Goal: Book appointment/travel/reservation

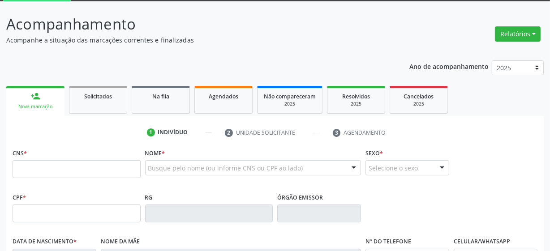
scroll to position [122, 0]
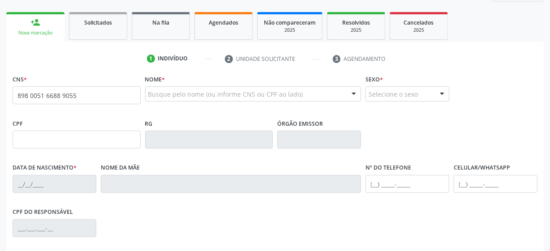
type input "898 0051 6688 9055"
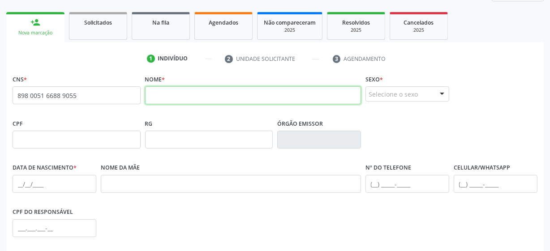
click at [189, 91] on input "text" at bounding box center [253, 95] width 216 height 18
type input "[PERSON_NAME]"
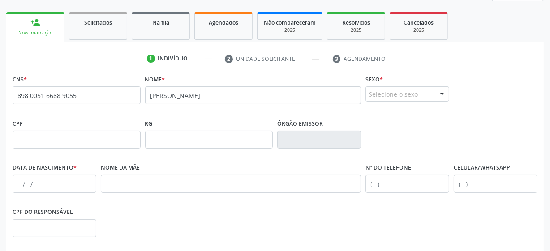
click at [389, 94] on div "Selecione o sexo" at bounding box center [407, 93] width 84 height 15
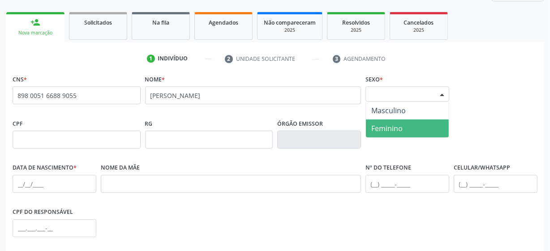
click at [401, 134] on span "Feminino" at bounding box center [407, 129] width 83 height 18
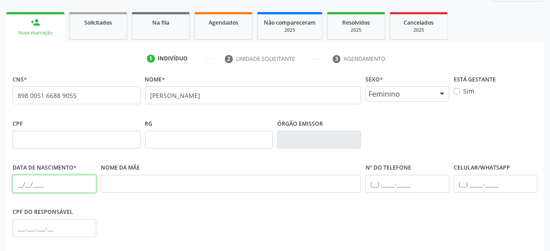
click at [52, 186] on input "text" at bounding box center [55, 184] width 84 height 18
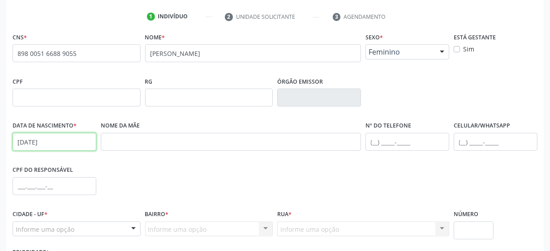
scroll to position [234, 0]
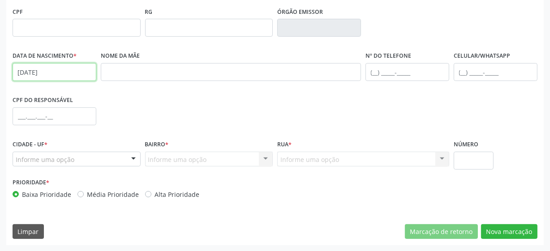
type input "[DATE]"
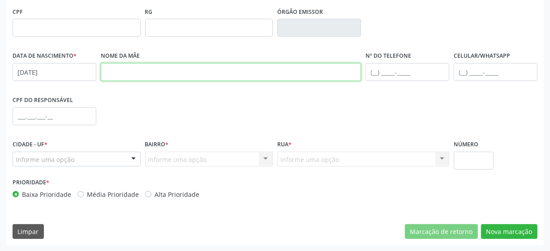
click at [176, 72] on input "text" at bounding box center [231, 72] width 260 height 18
type input "[PERSON_NAME]"
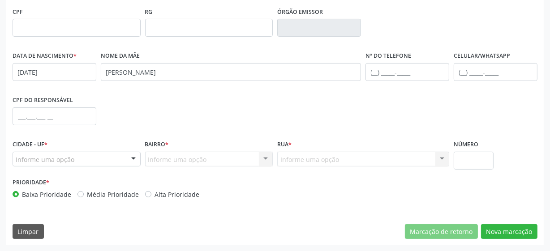
click at [85, 161] on div "Informe uma opção" at bounding box center [77, 159] width 128 height 15
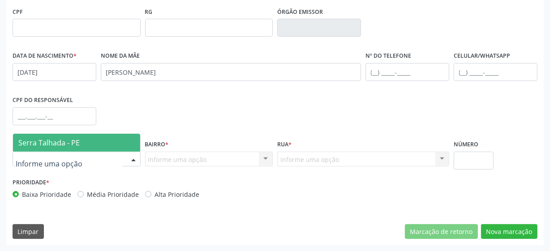
click at [92, 144] on span "Serra Talhada - PE" at bounding box center [76, 143] width 127 height 18
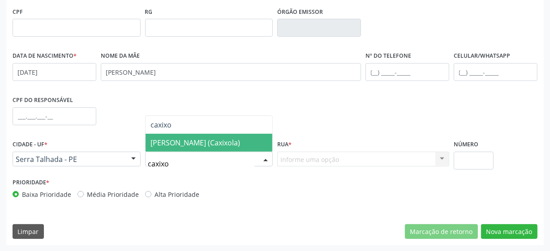
type input "caxixol"
click at [191, 138] on span "[PERSON_NAME] (Caxixola)" at bounding box center [196, 143] width 90 height 10
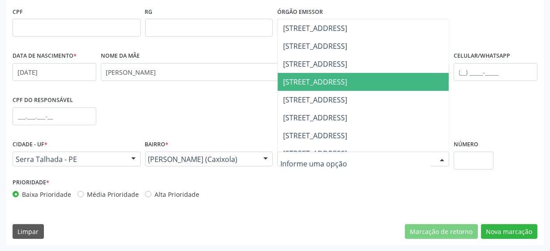
click at [317, 85] on span "[STREET_ADDRESS]" at bounding box center [315, 82] width 64 height 10
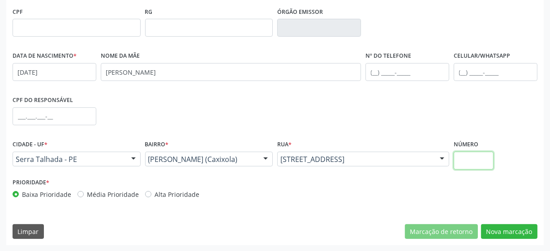
click at [460, 160] on input "text" at bounding box center [474, 161] width 40 height 18
type input "00"
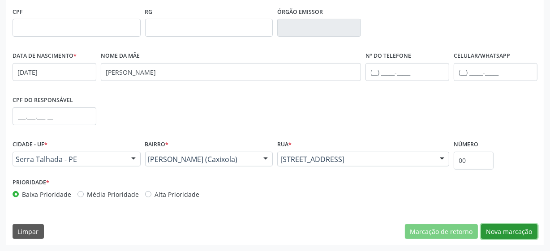
click at [512, 233] on button "Nova marcação" at bounding box center [509, 231] width 56 height 15
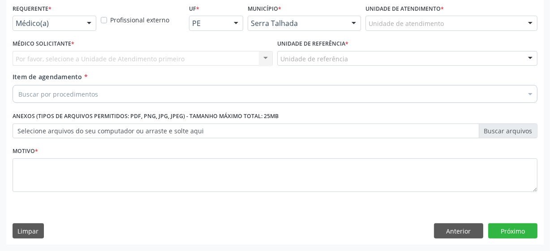
scroll to position [192, 0]
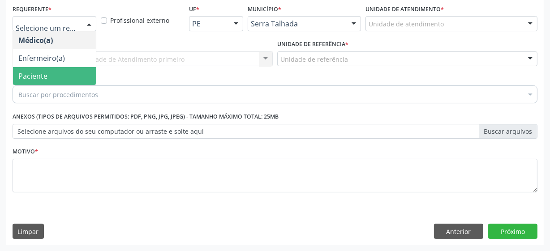
click at [62, 81] on span "Paciente" at bounding box center [54, 76] width 83 height 18
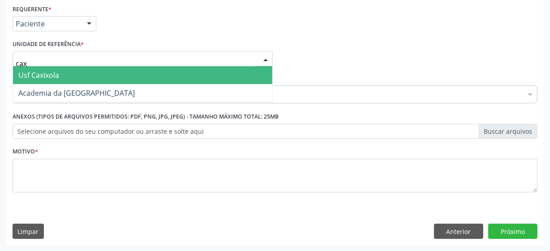
type input "caxi"
click at [81, 69] on span "Usf Caxixola" at bounding box center [142, 75] width 259 height 18
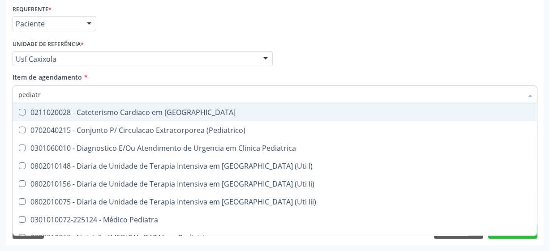
type input "pediatra"
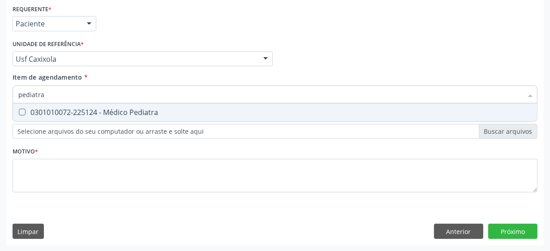
click at [98, 115] on div "0301010072-225124 - Médico Pediatra" at bounding box center [274, 112] width 513 height 7
checkbox Pediatra "true"
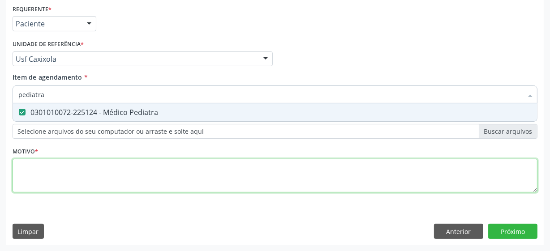
click at [80, 170] on div "Requerente * Paciente Médico(a) Enfermeiro(a) Paciente Nenhum resultado encontr…" at bounding box center [275, 103] width 525 height 203
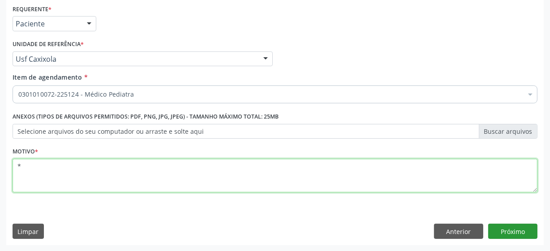
type textarea "*"
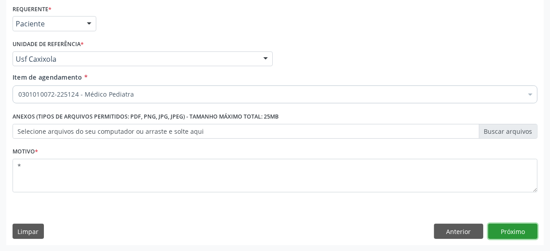
click at [497, 230] on button "Próximo" at bounding box center [512, 231] width 49 height 15
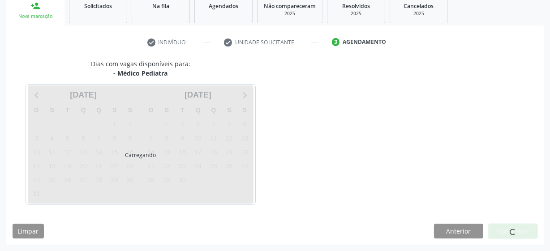
scroll to position [138, 0]
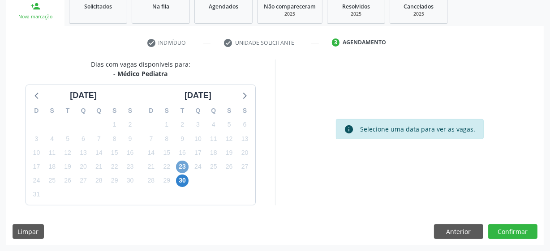
click at [184, 164] on span "23" at bounding box center [182, 167] width 13 height 13
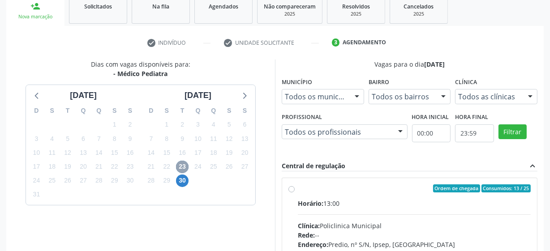
scroll to position [179, 0]
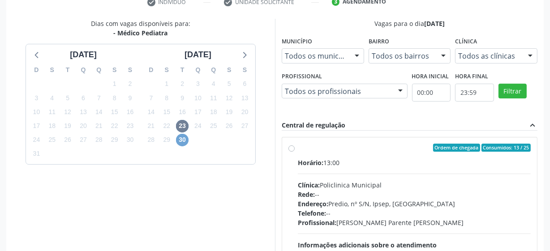
click at [186, 141] on span "30" at bounding box center [182, 140] width 13 height 13
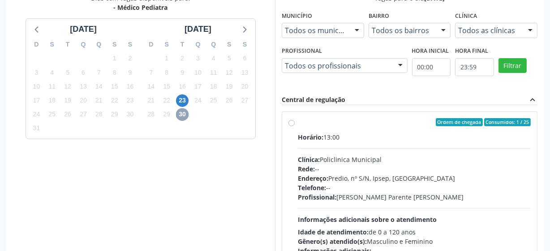
scroll to position [145, 0]
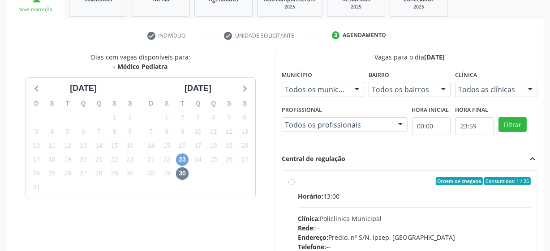
click at [184, 161] on span "23" at bounding box center [182, 160] width 13 height 13
